Goal: Navigation & Orientation: Find specific page/section

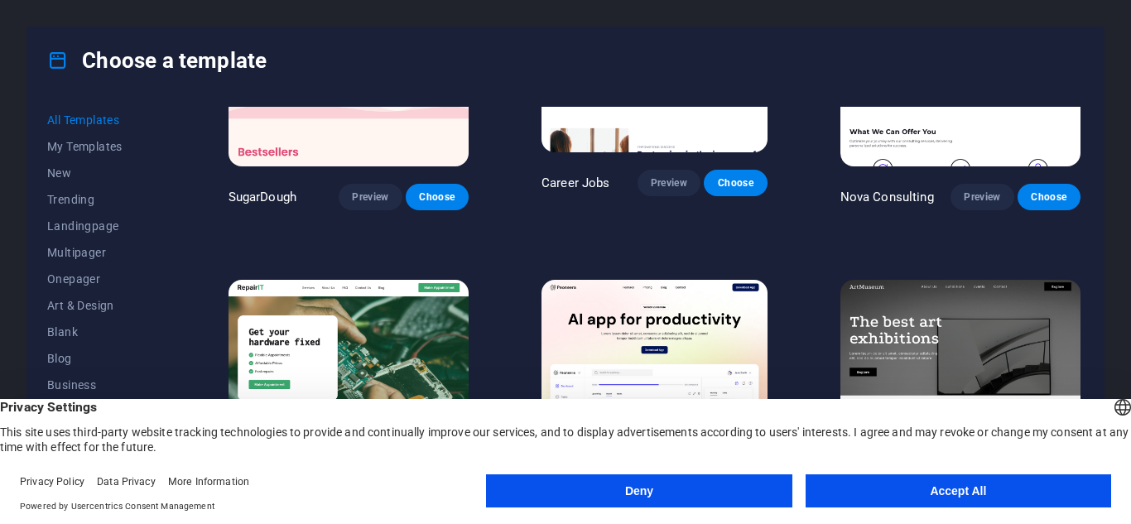
scroll to position [83, 0]
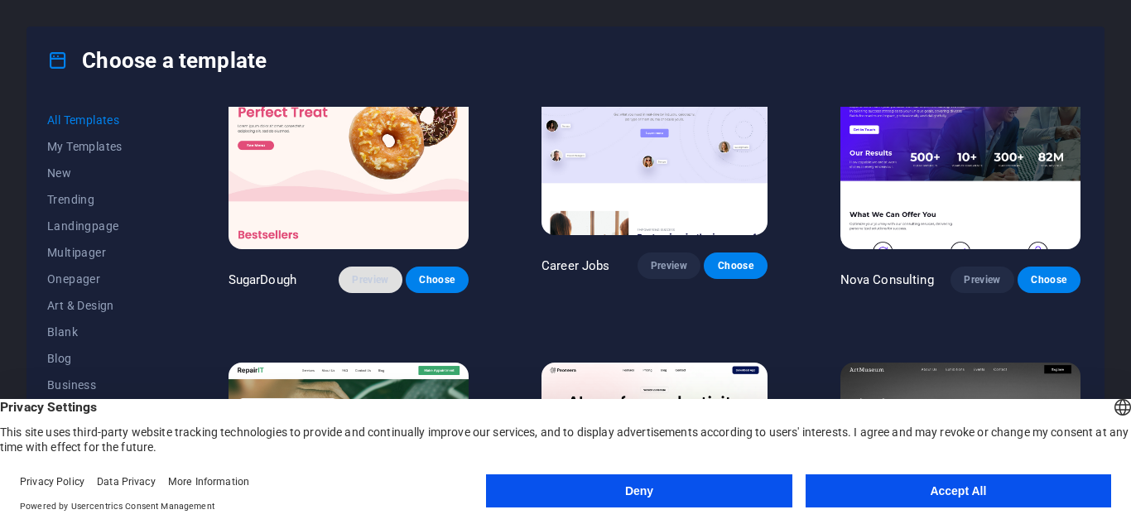
click at [364, 273] on span "Preview" at bounding box center [370, 279] width 36 height 13
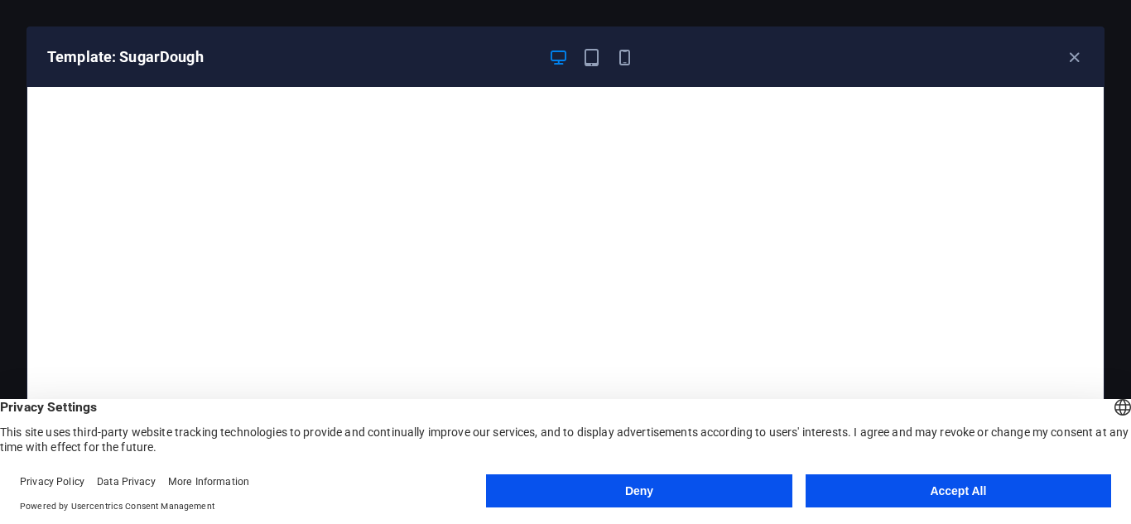
click at [947, 487] on button "Accept All" at bounding box center [957, 490] width 305 height 33
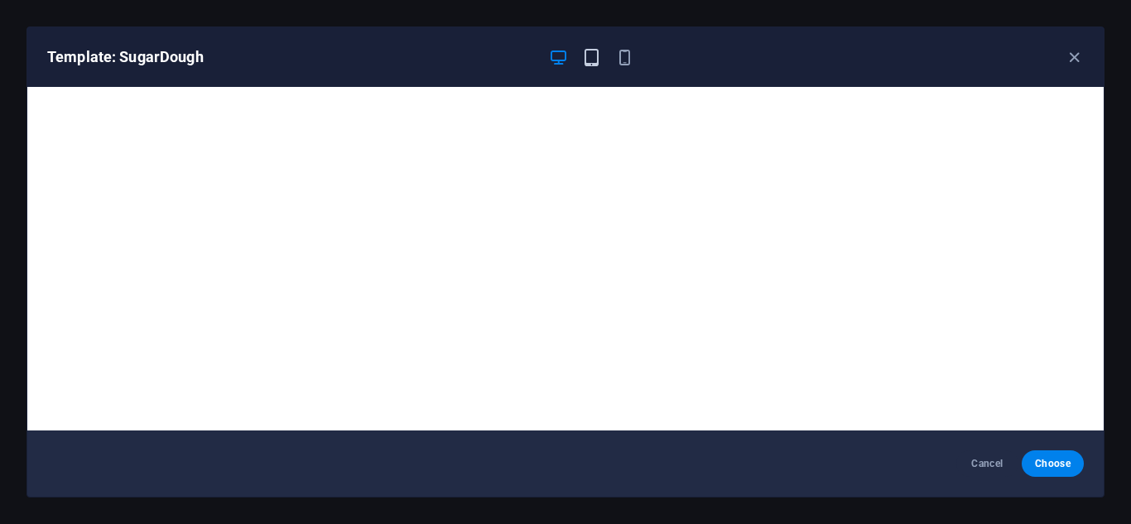
click at [592, 60] on icon "button" at bounding box center [591, 57] width 19 height 19
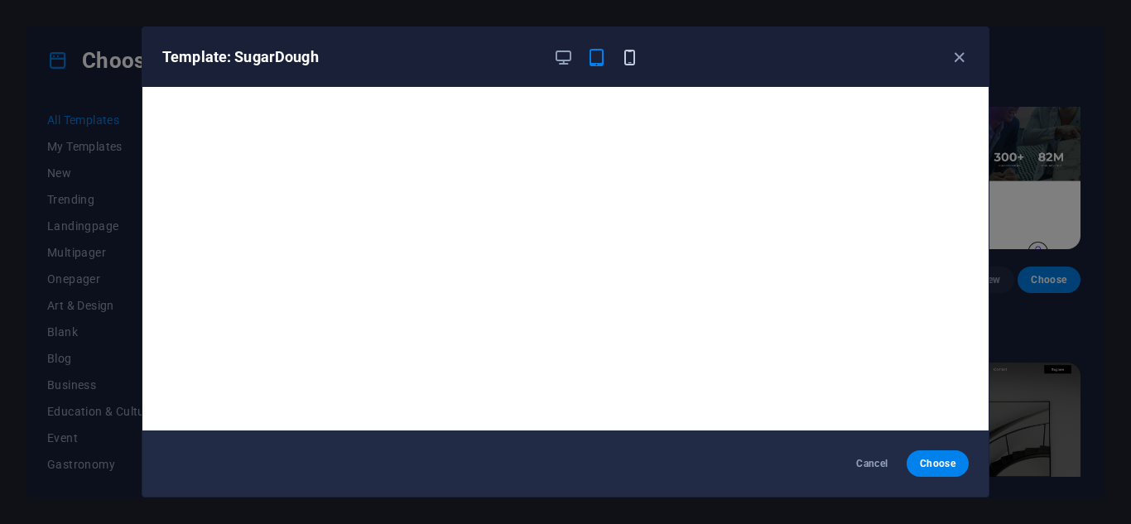
click at [627, 55] on icon "button" at bounding box center [629, 57] width 19 height 19
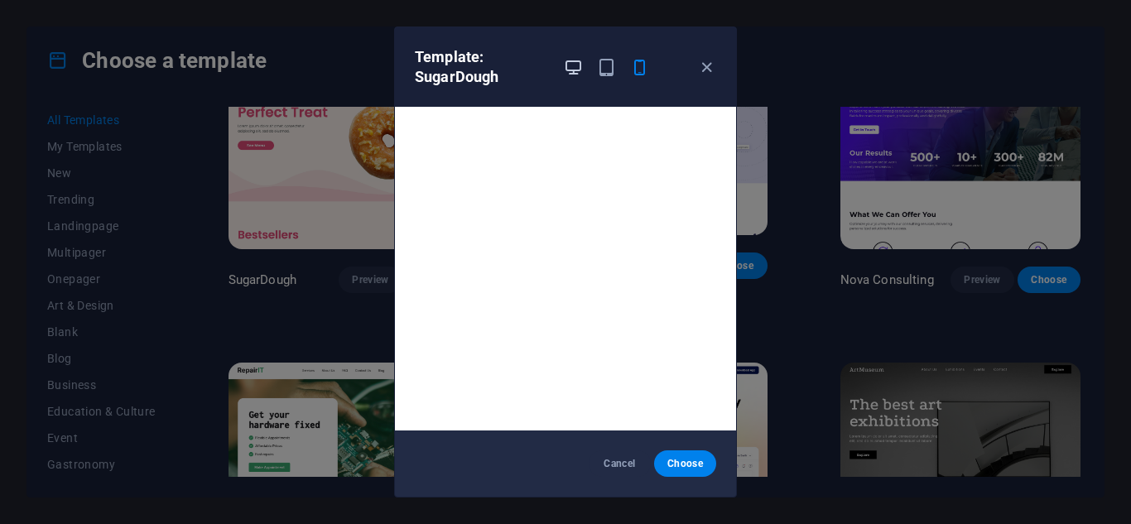
click at [581, 65] on icon "button" at bounding box center [573, 67] width 19 height 19
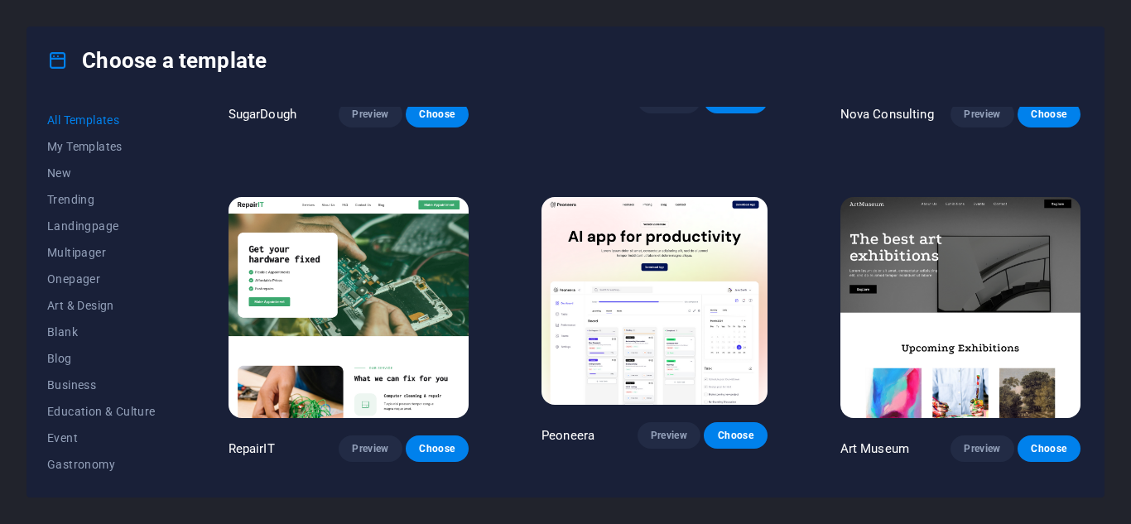
scroll to position [0, 0]
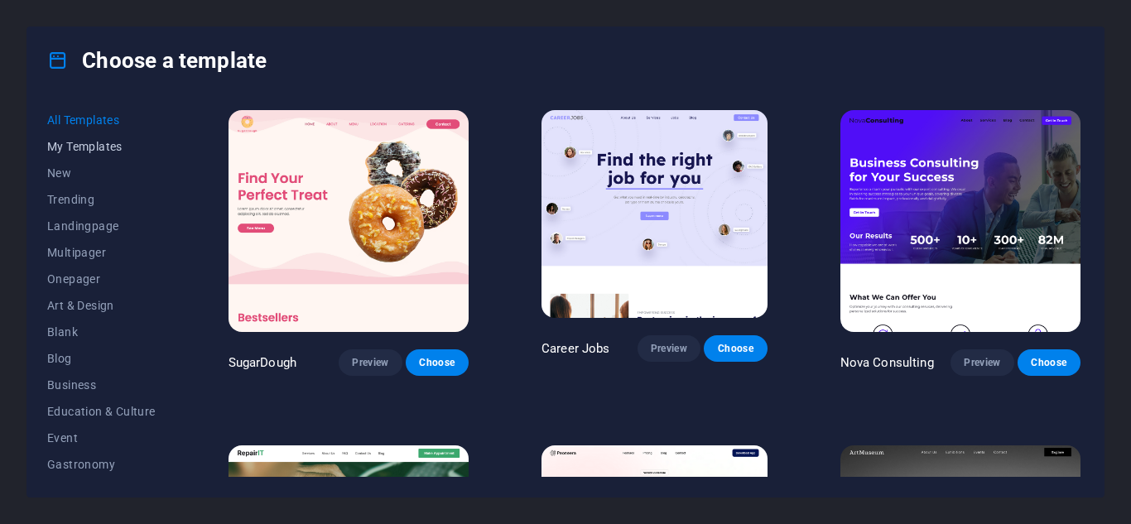
click at [98, 146] on span "My Templates" at bounding box center [101, 146] width 108 height 13
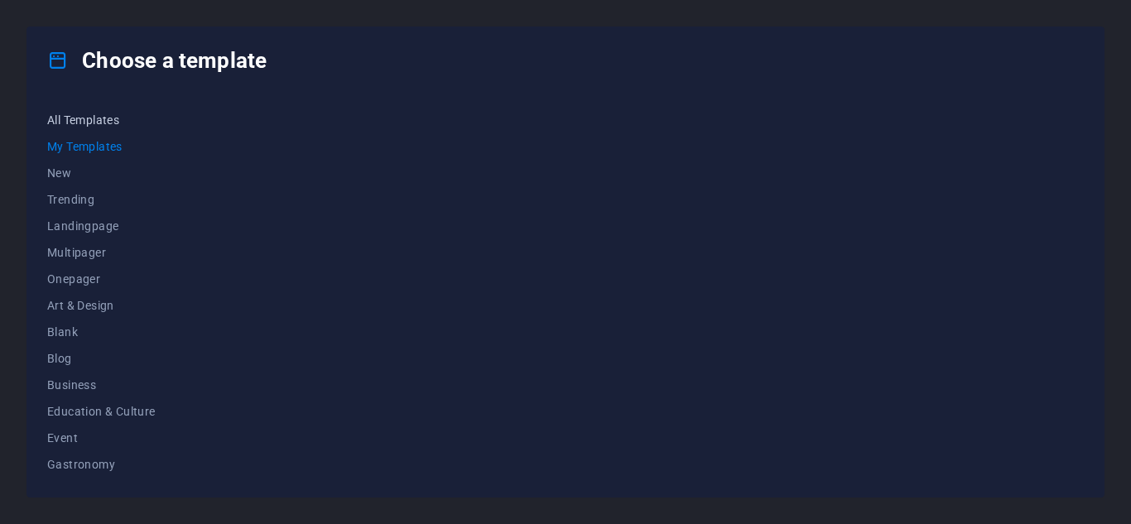
click at [91, 116] on span "All Templates" at bounding box center [101, 119] width 108 height 13
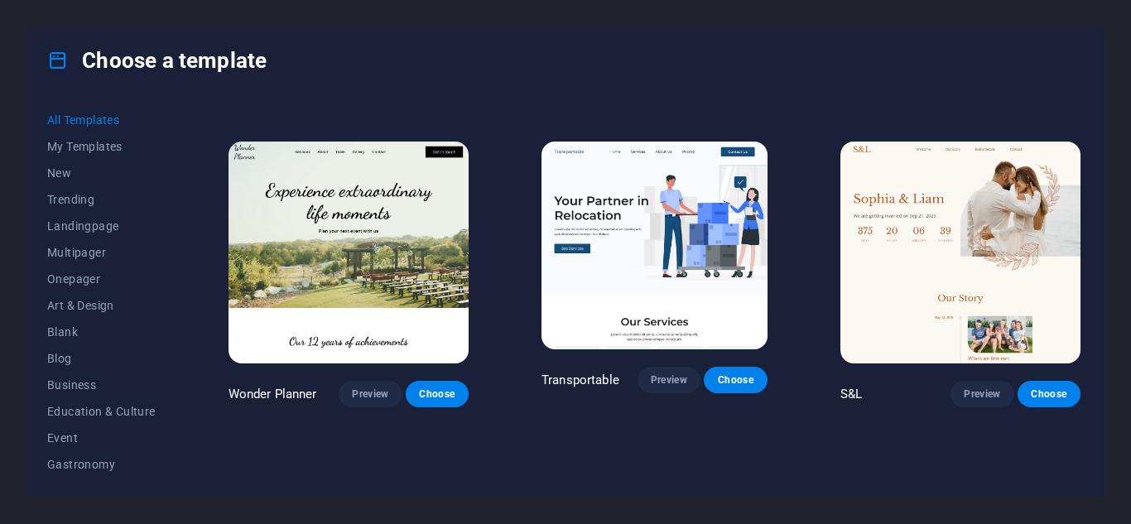
scroll to position [662, 0]
